Goal: Find specific page/section: Find specific page/section

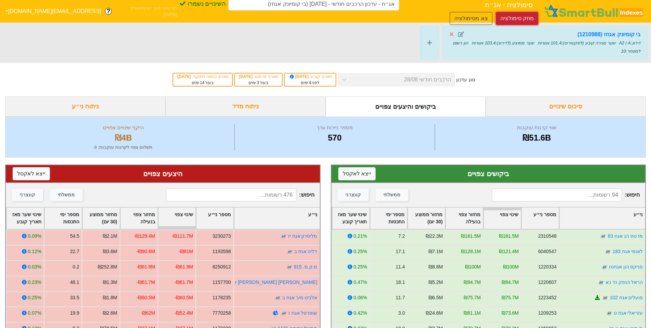
click at [496, 12] on button "מחק סימולציה" at bounding box center [517, 18] width 42 height 13
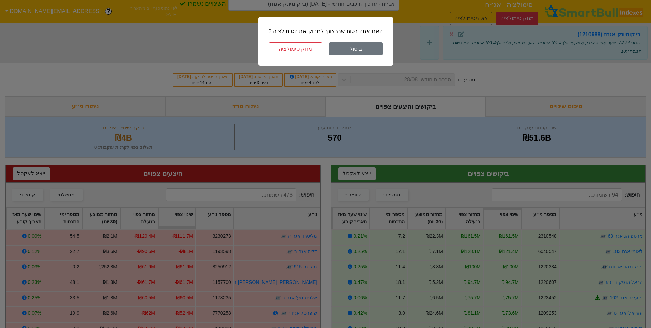
click at [344, 52] on button "ביטול" at bounding box center [356, 48] width 54 height 13
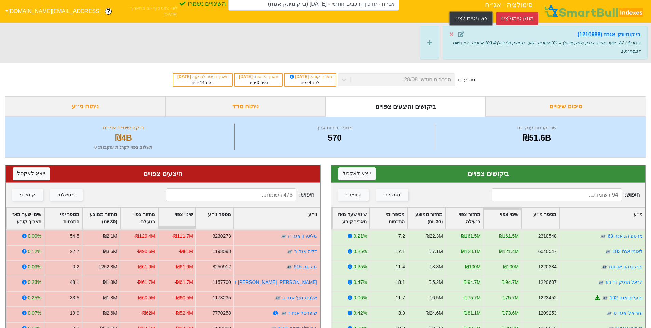
click at [450, 12] on button "צא מסימולציה" at bounding box center [471, 18] width 42 height 13
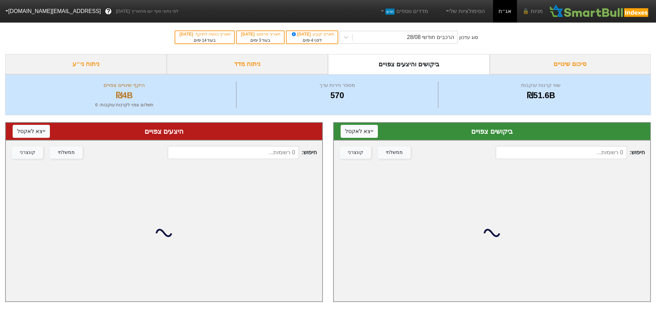
click at [552, 151] on input at bounding box center [561, 152] width 131 height 13
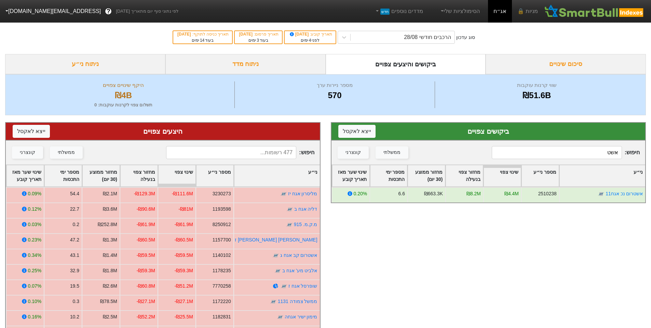
type input "[PERSON_NAME]"
drag, startPoint x: 581, startPoint y: 151, endPoint x: 632, endPoint y: 153, distance: 51.0
click at [631, 153] on span "חיפוש : [PERSON_NAME]" at bounding box center [566, 152] width 148 height 13
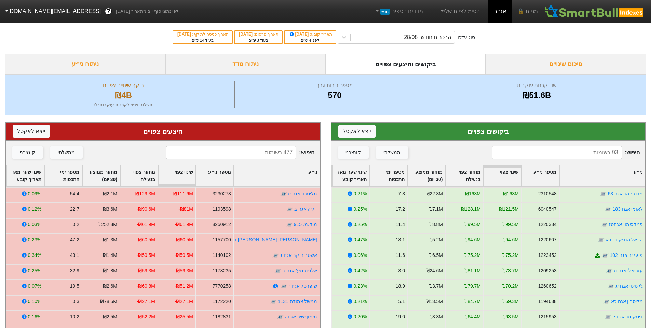
click at [262, 150] on input at bounding box center [231, 152] width 130 height 13
type input "אשט"
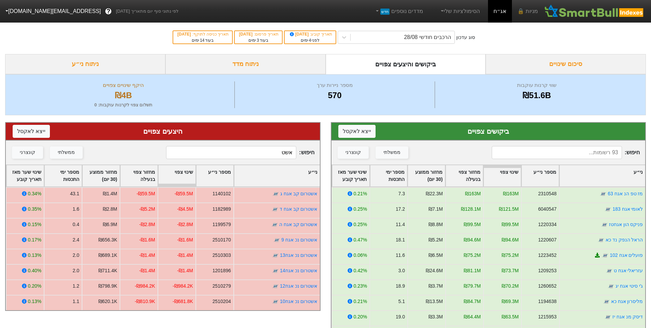
drag, startPoint x: 283, startPoint y: 159, endPoint x: 341, endPoint y: 145, distance: 59.8
click at [338, 147] on div "ביקושים צפויים ייצא ל אקסל חיפוש : ממשלתי קונצרני ני״ע מספר ני״ע שינוי צפוי מחז…" at bounding box center [325, 274] width 651 height 319
